Goal: Task Accomplishment & Management: Use online tool/utility

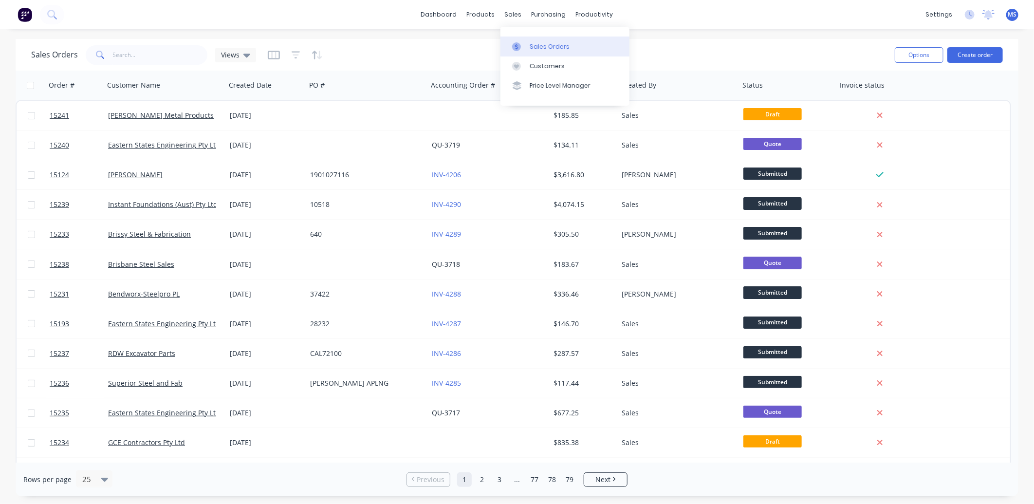
click at [546, 39] on link "Sales Orders" at bounding box center [565, 46] width 129 height 19
click at [146, 59] on input "text" at bounding box center [160, 54] width 95 height 19
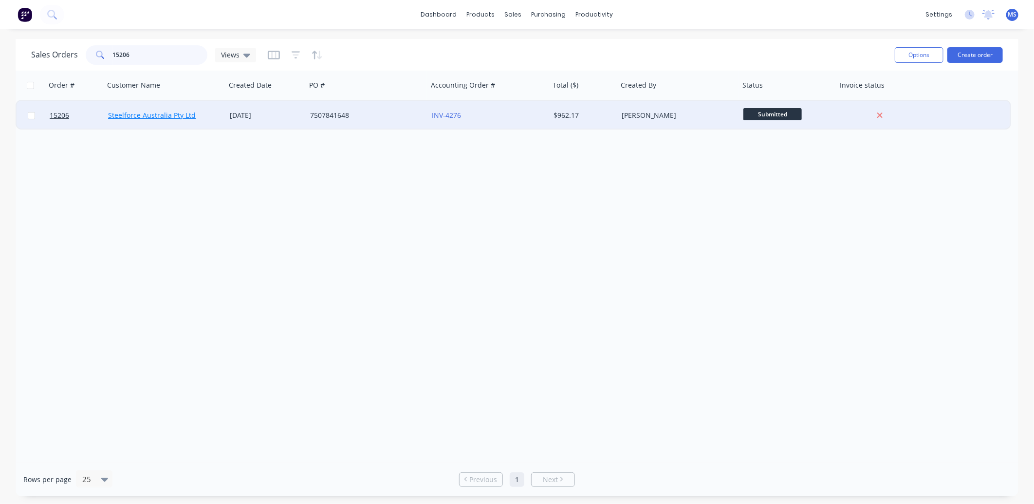
type input "15206"
click at [171, 115] on link "Steelforce Australia Pty Ltd" at bounding box center [152, 115] width 88 height 9
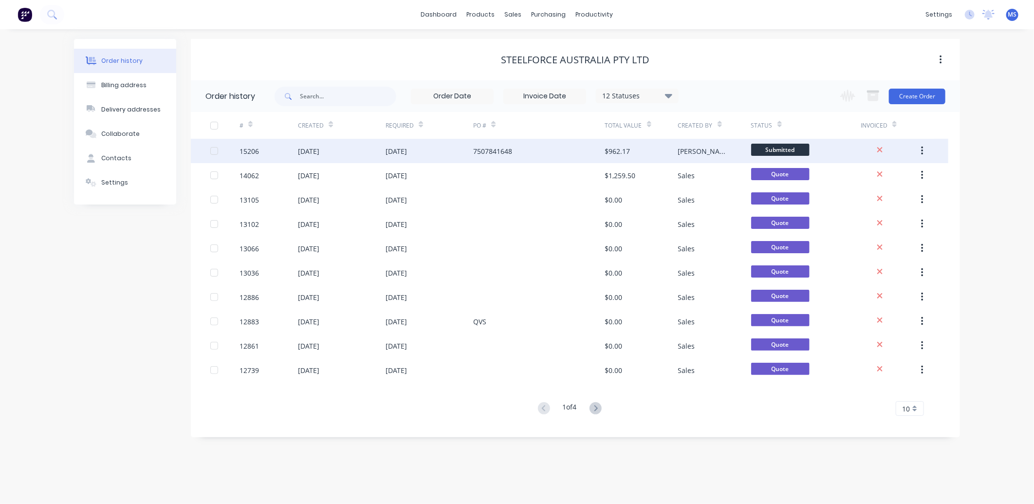
click at [566, 156] on div "7507841648" at bounding box center [539, 151] width 132 height 24
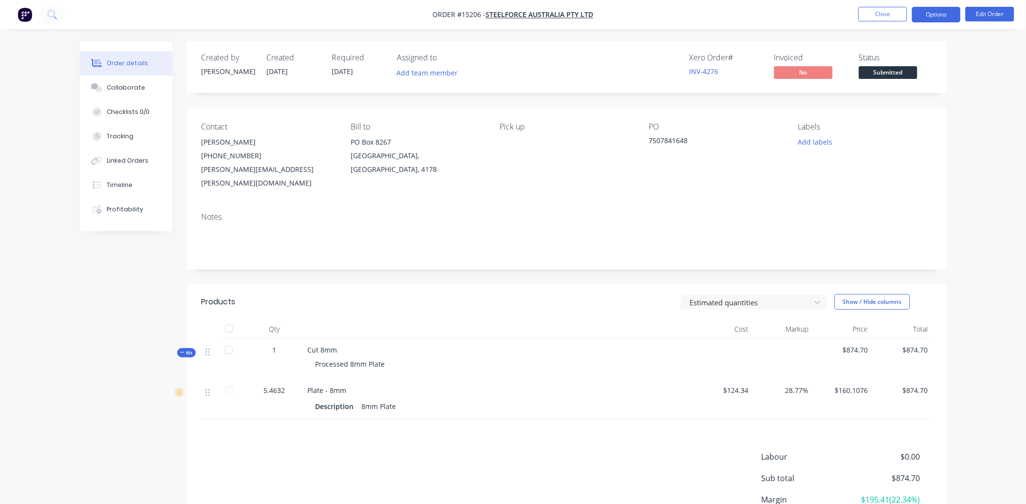
click at [933, 18] on button "Options" at bounding box center [936, 15] width 49 height 16
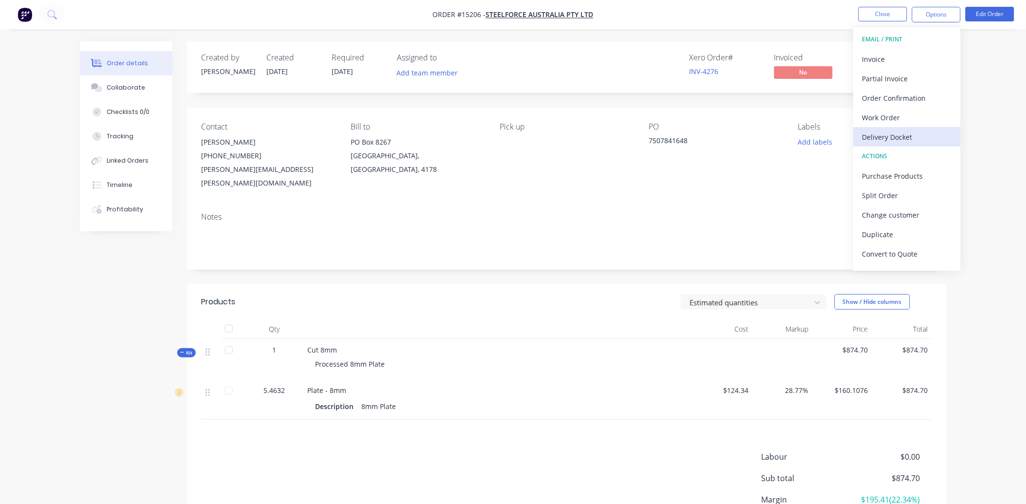
click at [900, 145] on button "Delivery Docket" at bounding box center [907, 136] width 107 height 19
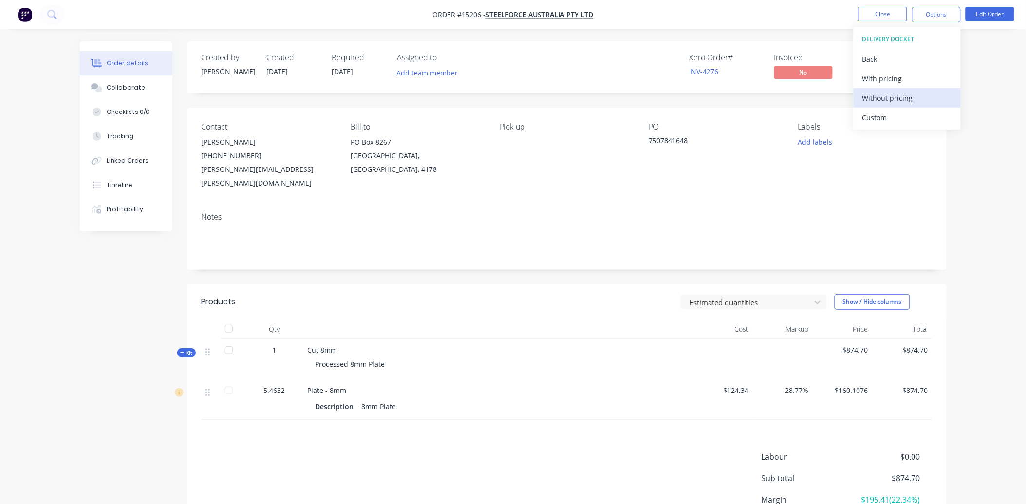
click at [902, 97] on div "Without pricing" at bounding box center [908, 98] width 90 height 14
click at [800, 178] on div "Contact [PERSON_NAME] [PHONE_NUMBER] [PERSON_NAME][EMAIL_ADDRESS][PERSON_NAME][…" at bounding box center [567, 156] width 760 height 97
click at [890, 22] on li "Close" at bounding box center [883, 15] width 49 height 16
click at [890, 20] on button "Close" at bounding box center [883, 14] width 49 height 15
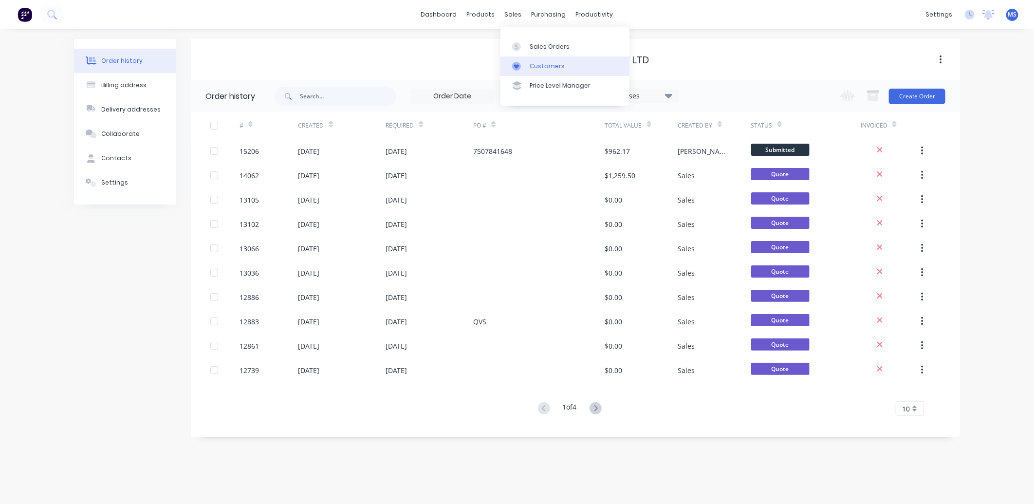
click at [551, 64] on div "Customers" at bounding box center [547, 66] width 35 height 9
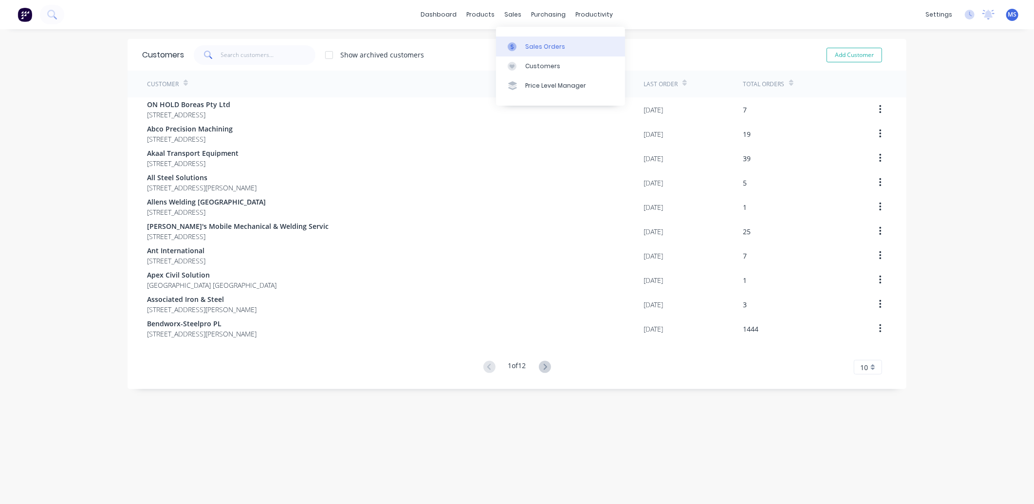
click at [547, 51] on link "Sales Orders" at bounding box center [560, 46] width 129 height 19
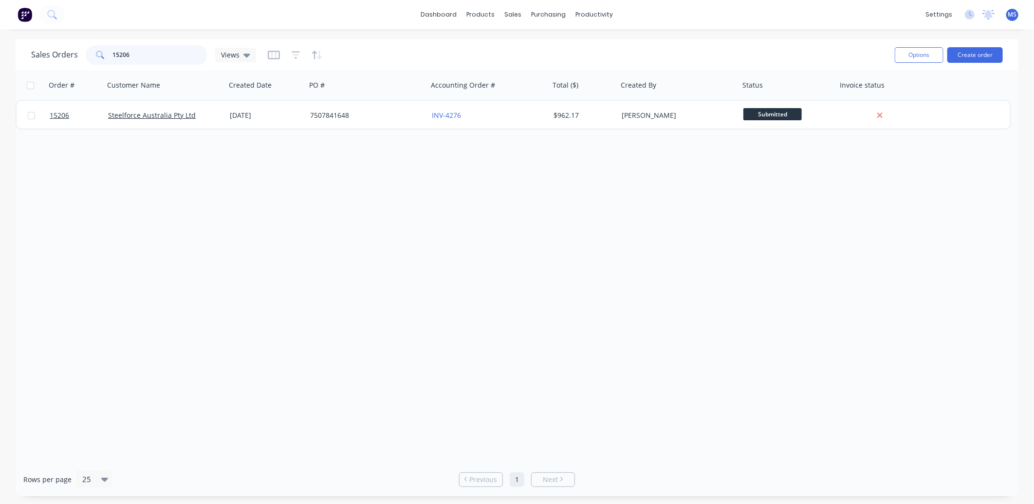
click at [136, 54] on input "15206" at bounding box center [160, 54] width 95 height 19
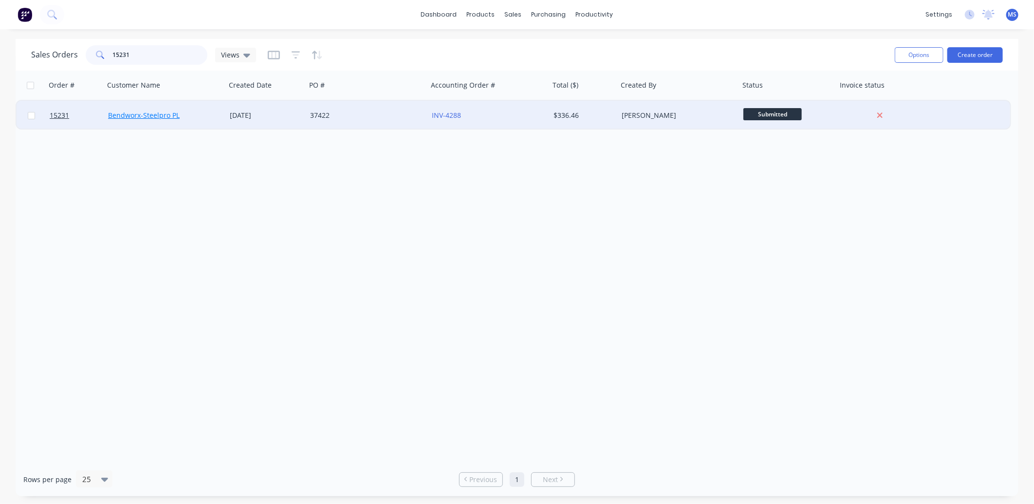
type input "15231"
click at [163, 115] on link "Bendworx-Steelpro PL" at bounding box center [144, 115] width 72 height 9
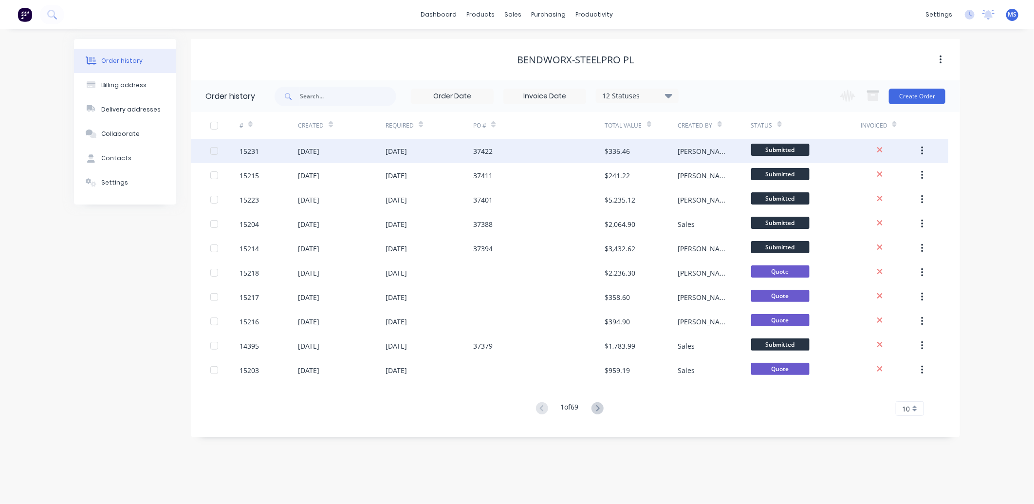
click at [317, 159] on div "[DATE]" at bounding box center [342, 151] width 88 height 24
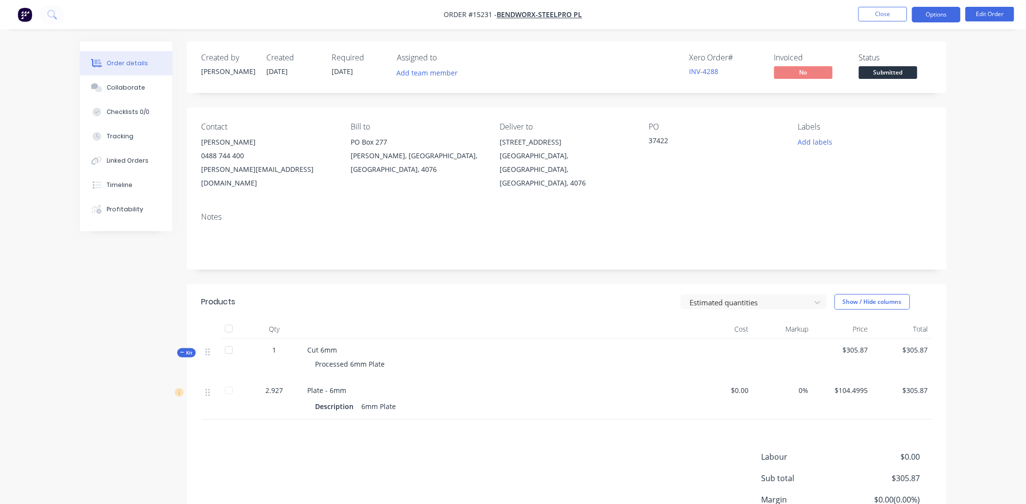
click at [940, 16] on button "Options" at bounding box center [936, 15] width 49 height 16
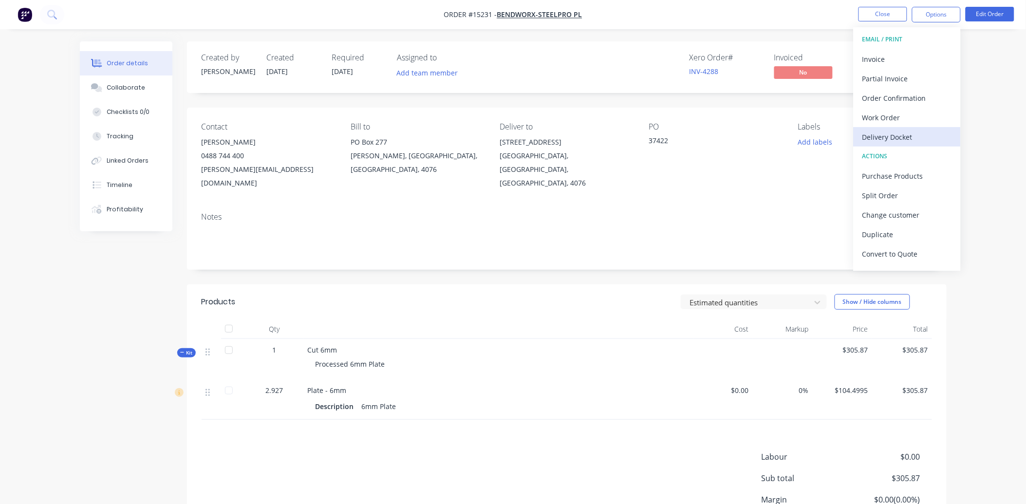
click at [923, 133] on div "Delivery Docket" at bounding box center [908, 137] width 90 height 14
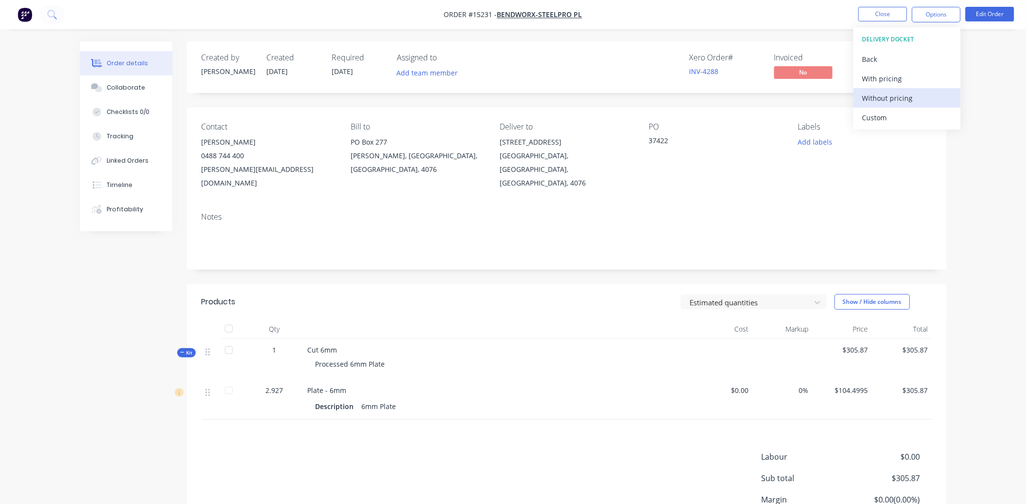
click at [925, 94] on div "Without pricing" at bounding box center [908, 98] width 90 height 14
